Goal: Complete application form: Complete application form

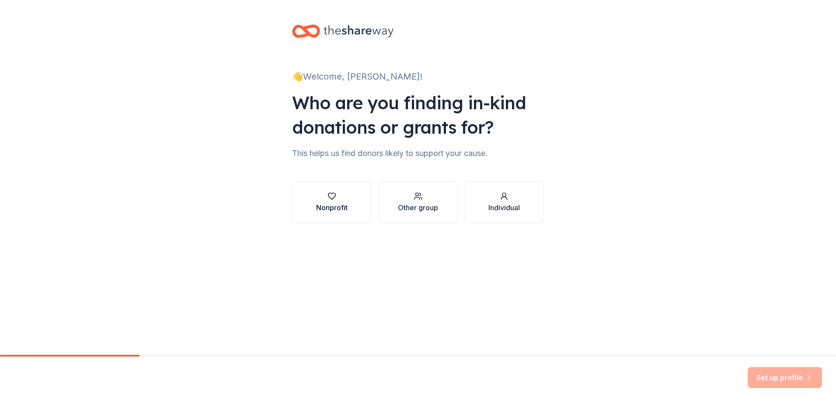
click at [327, 196] on div "button" at bounding box center [331, 196] width 31 height 9
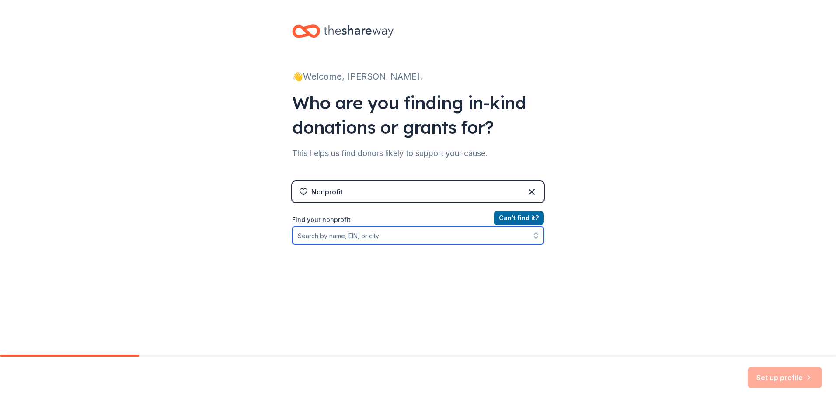
click at [347, 239] on input "Find your nonprofit" at bounding box center [418, 235] width 252 height 17
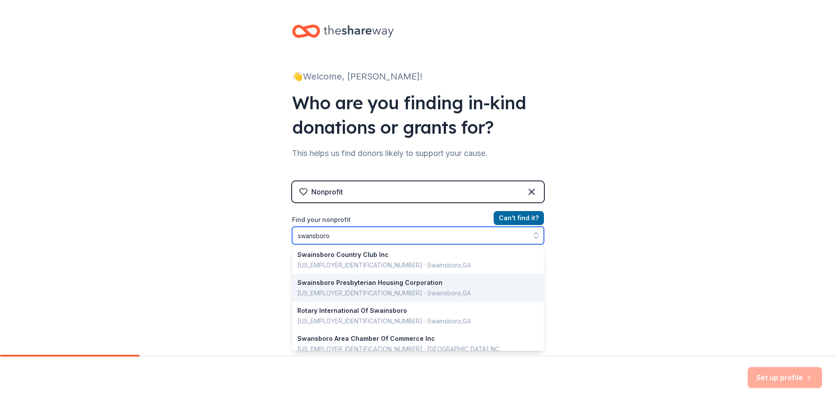
scroll to position [437, 0]
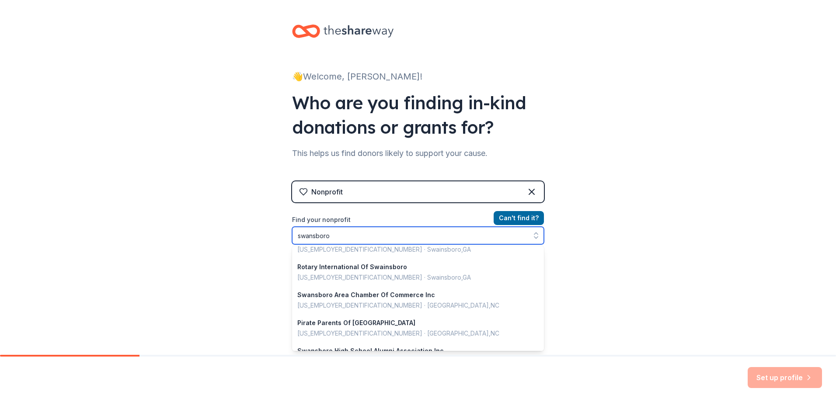
click at [381, 238] on input "swansboro" at bounding box center [418, 235] width 252 height 17
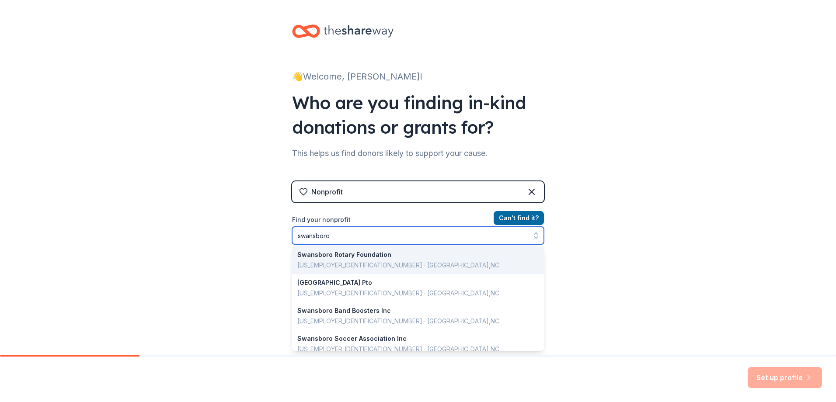
scroll to position [0, 0]
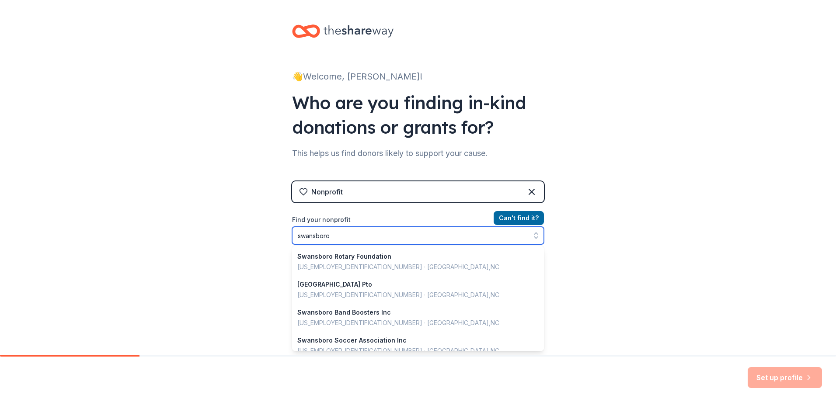
click at [412, 230] on input "swansboro" at bounding box center [418, 235] width 252 height 17
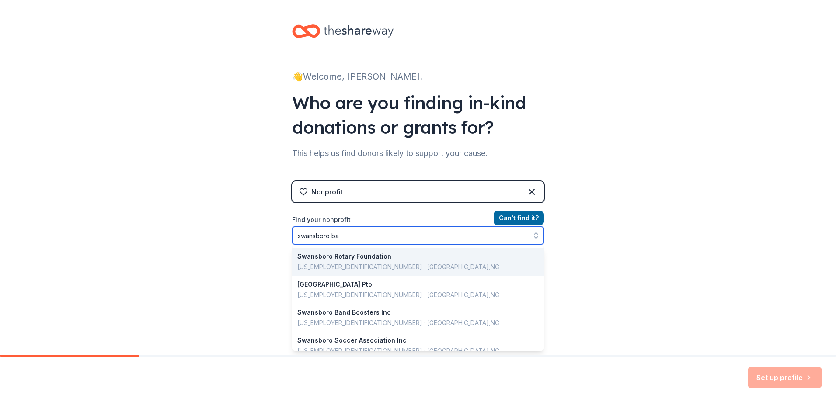
type input "swansboro ban"
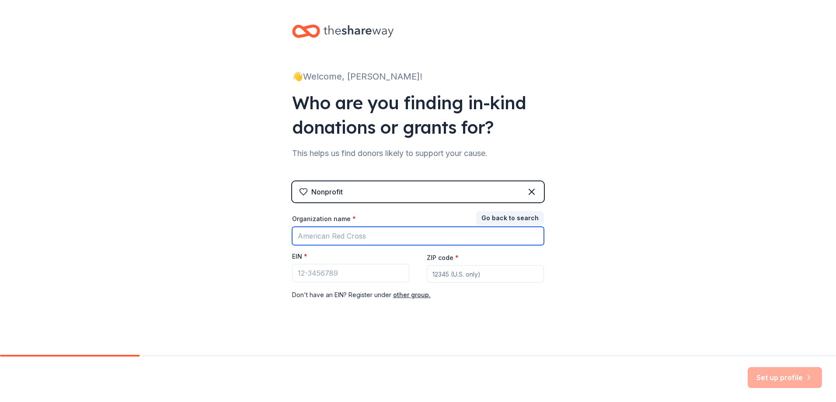
click at [383, 236] on input "Organization name *" at bounding box center [418, 236] width 252 height 18
type input "swansboro choir"
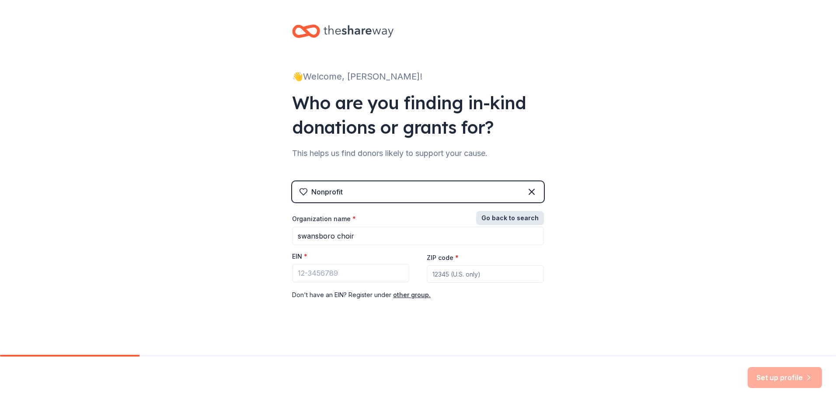
click at [511, 219] on button "Go back to search" at bounding box center [510, 218] width 68 height 14
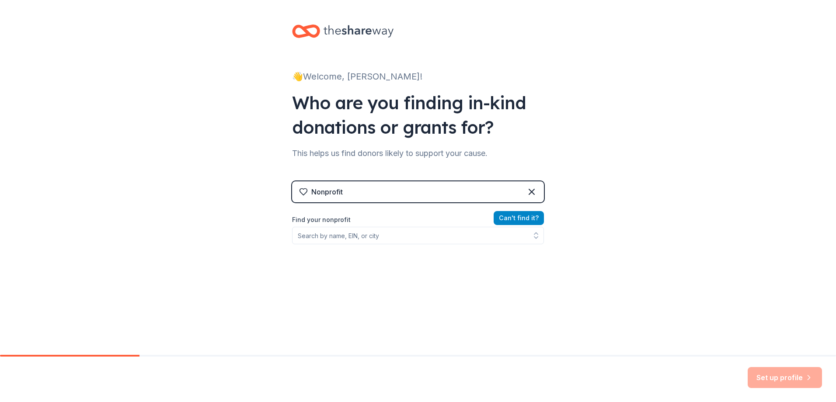
click at [511, 219] on button "Can ' t find it?" at bounding box center [519, 218] width 50 height 14
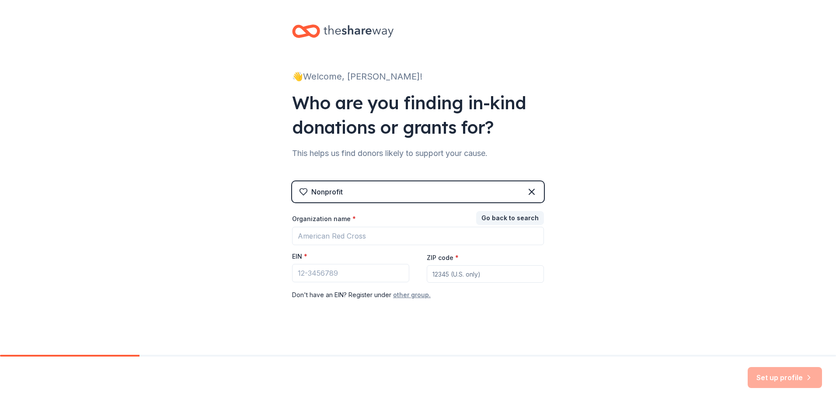
click at [411, 294] on button "other group." at bounding box center [412, 295] width 38 height 10
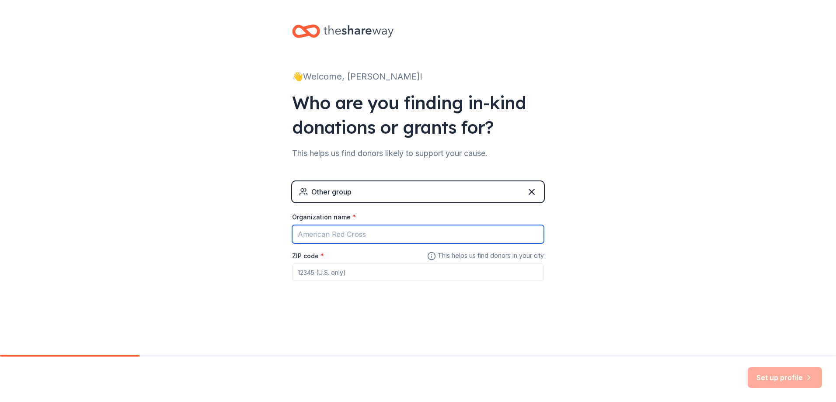
click at [379, 229] on input "Organization name *" at bounding box center [418, 234] width 252 height 18
type input "Swansboro High School Chorus"
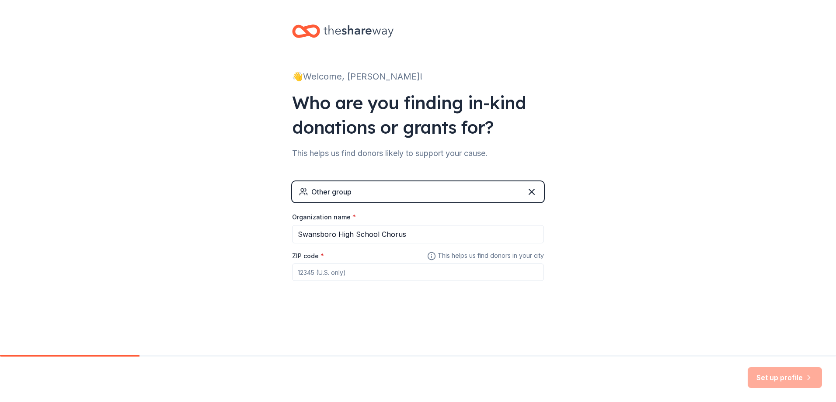
click at [364, 274] on input "ZIP code *" at bounding box center [418, 272] width 252 height 17
type input "28584"
click at [390, 314] on div "👋 Welcome, [PERSON_NAME]! Who are you finding in-kind donations or grants for? …" at bounding box center [418, 170] width 280 height 341
